Goal: Information Seeking & Learning: Learn about a topic

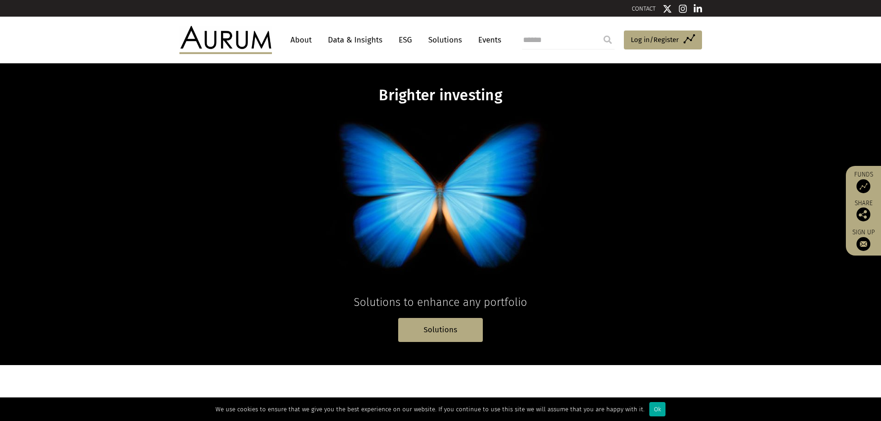
click at [349, 40] on link "Data & Insights" at bounding box center [355, 39] width 64 height 17
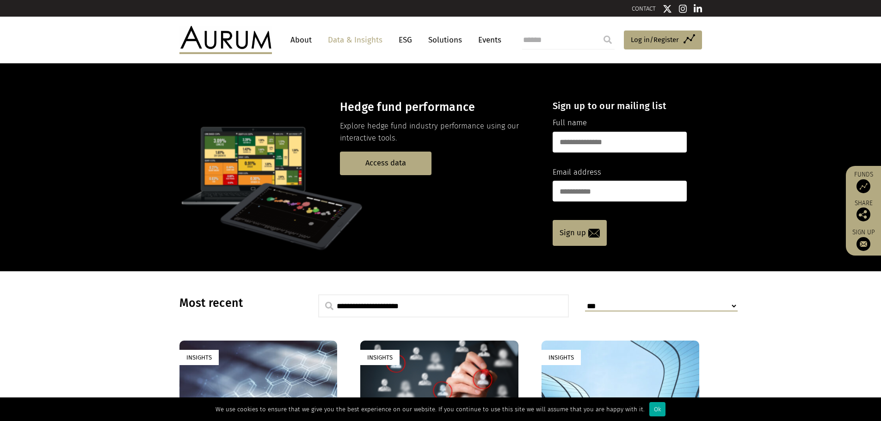
click at [451, 297] on input "text" at bounding box center [443, 306] width 251 height 23
type input "*****"
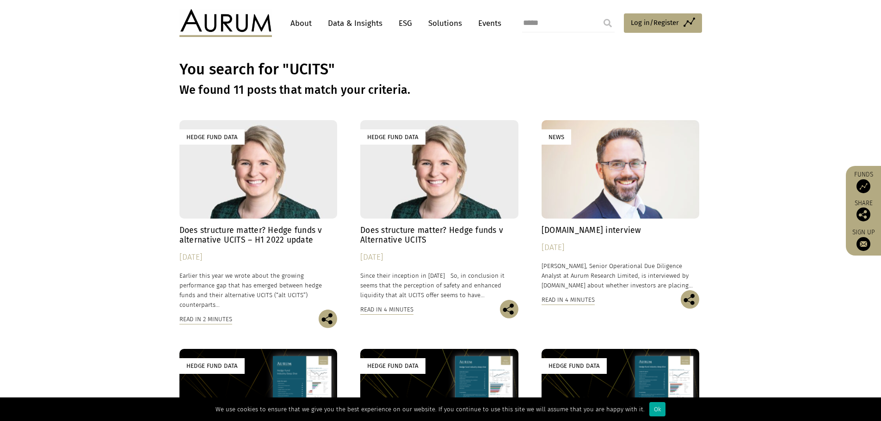
scroll to position [46, 0]
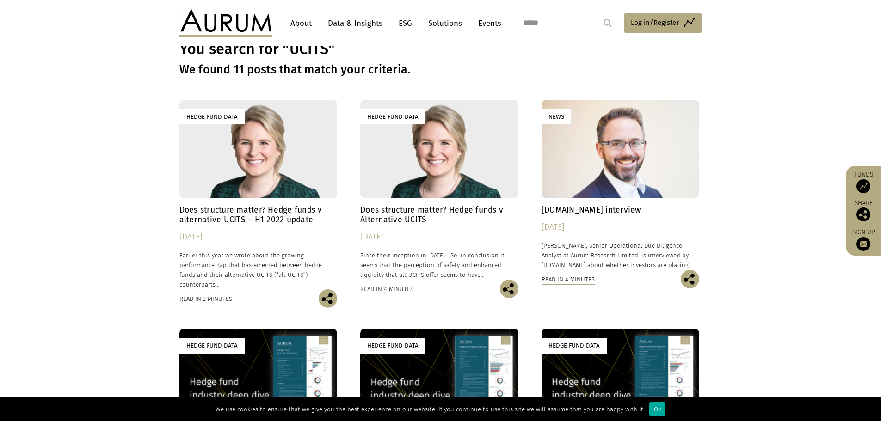
click at [456, 191] on div "Hedge Fund Data" at bounding box center [439, 149] width 158 height 99
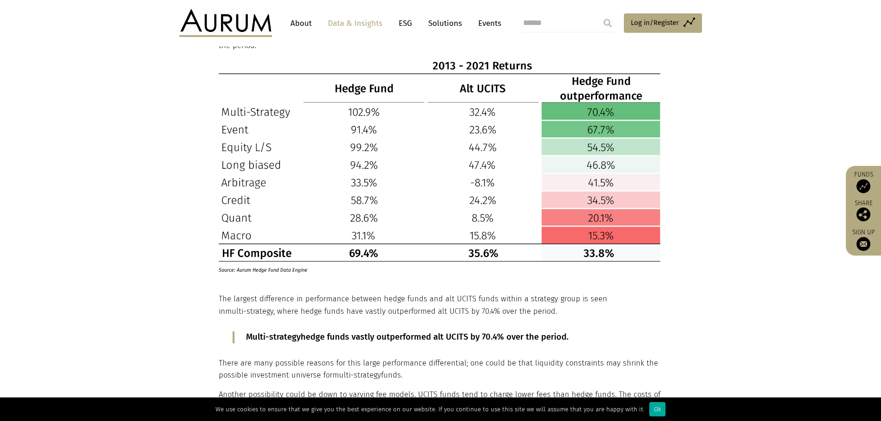
scroll to position [1295, 0]
